Goal: Information Seeking & Learning: Learn about a topic

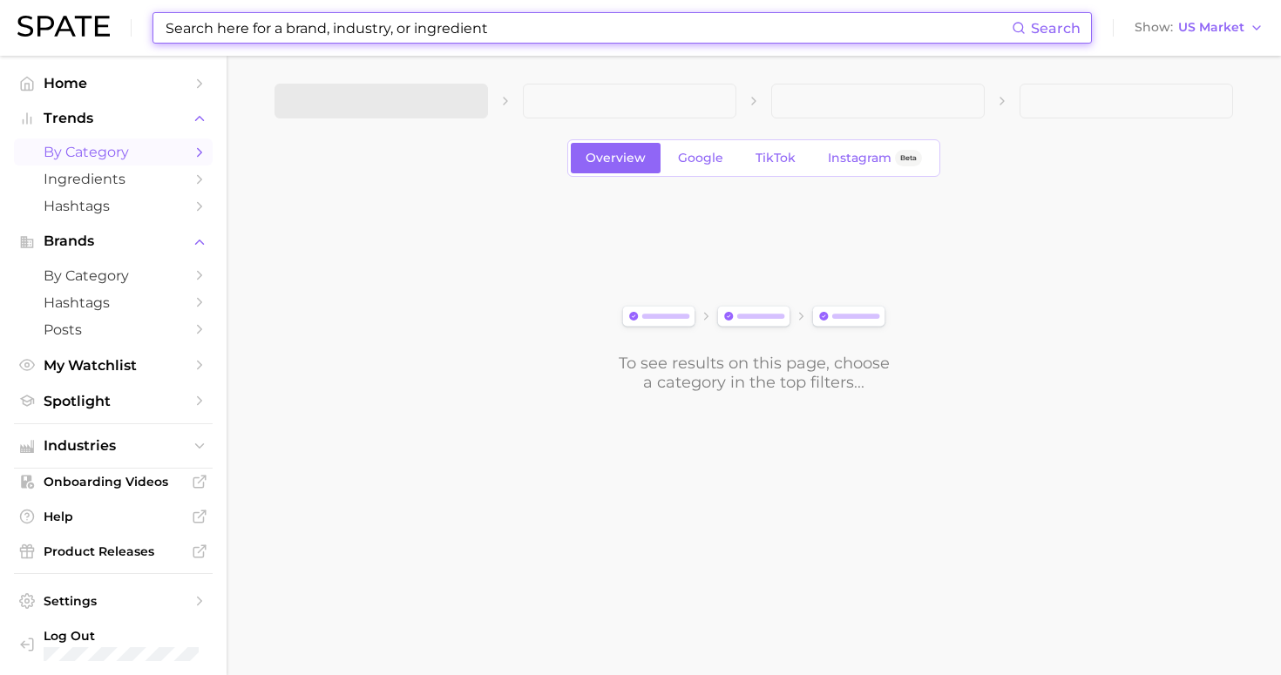
click at [316, 31] on input at bounding box center [588, 28] width 848 height 30
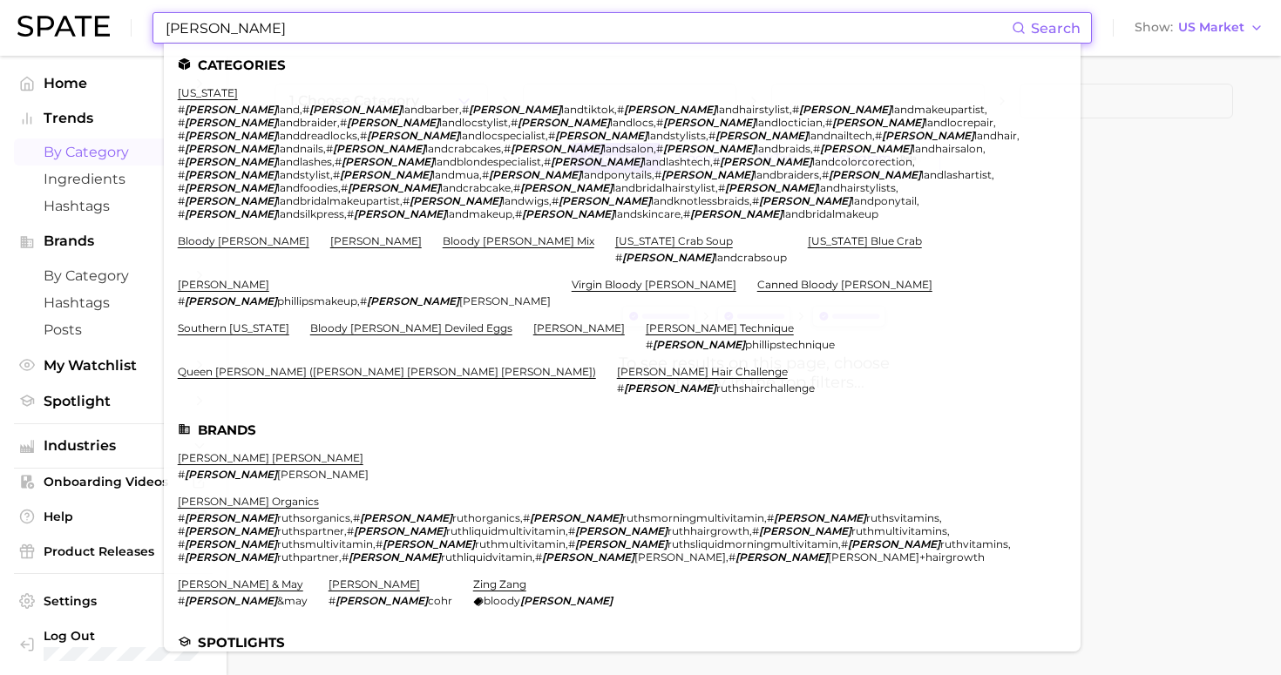
drag, startPoint x: 316, startPoint y: 30, endPoint x: 228, endPoint y: 24, distance: 88.2
click at [227, 24] on input "Mary" at bounding box center [588, 28] width 848 height 30
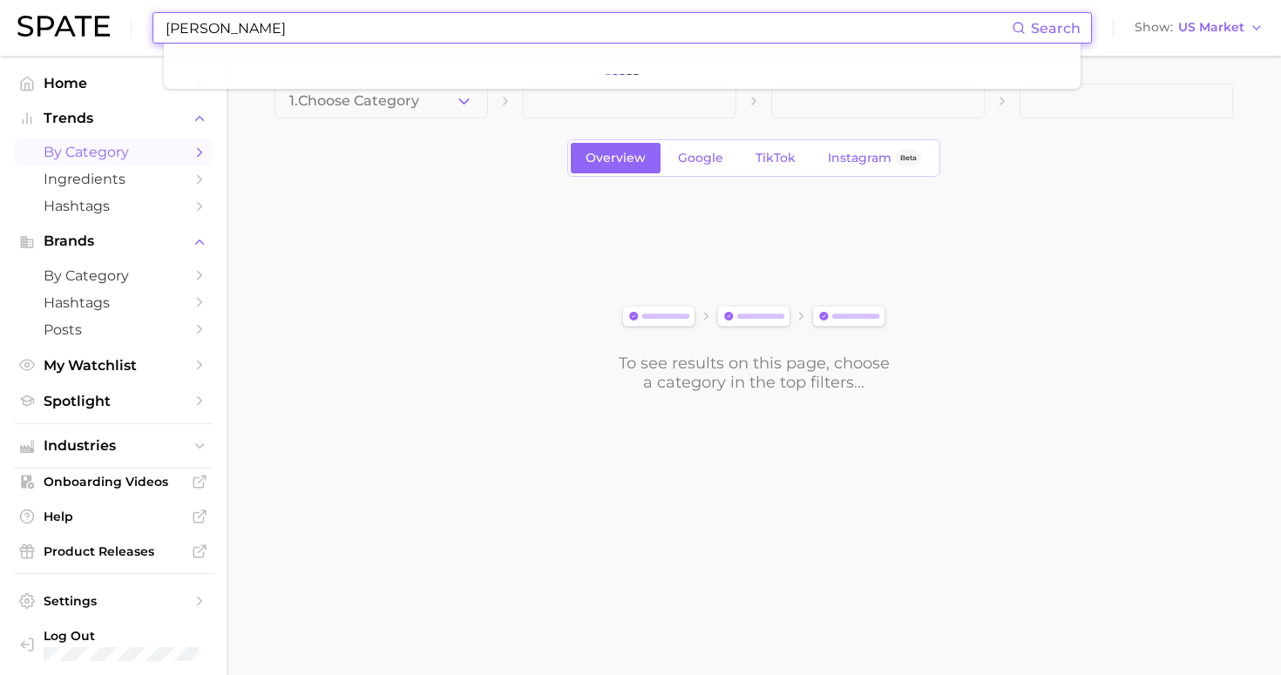
click at [213, 25] on input "Mary" at bounding box center [588, 28] width 848 height 30
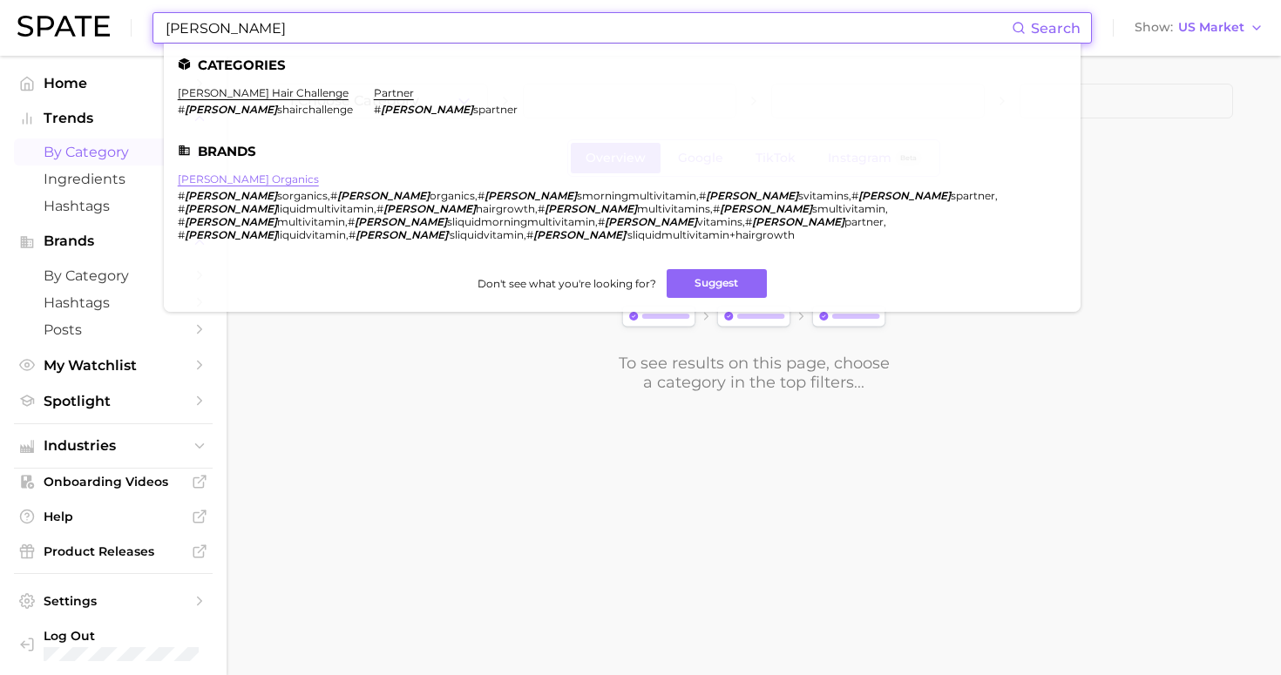
type input "Mary ruth"
click at [207, 178] on link "mary ruth organics" at bounding box center [248, 179] width 141 height 13
